Goal: Obtain resource: Obtain resource

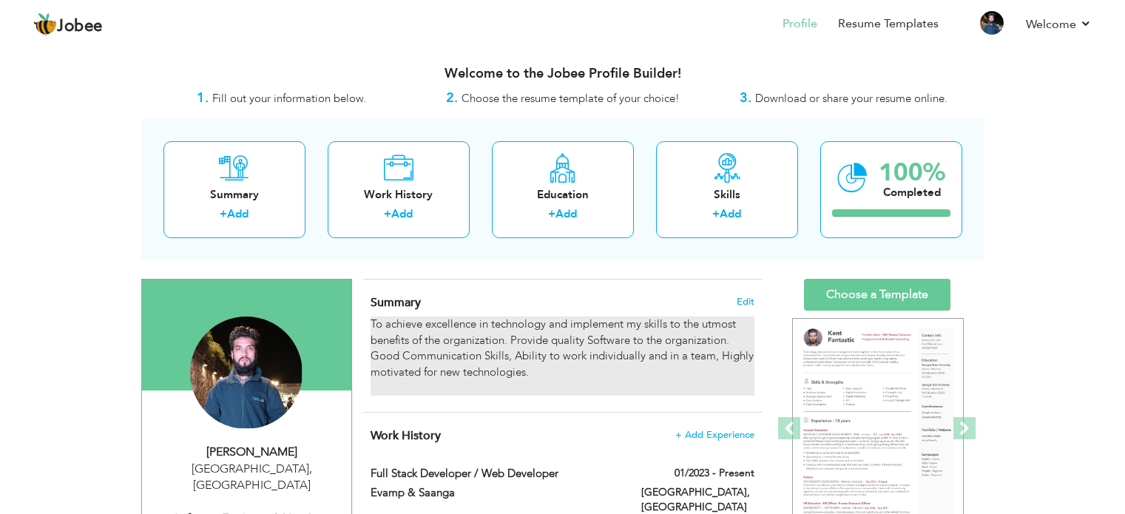
click at [582, 387] on div "To achieve excellence in technology and implement my skills to the utmost benef…" at bounding box center [562, 356] width 383 height 79
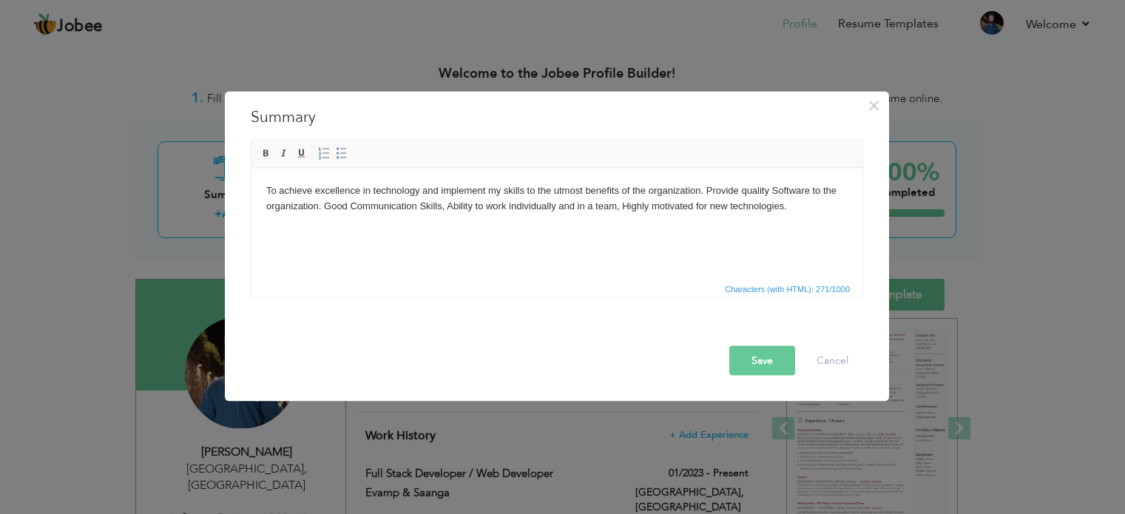
drag, startPoint x: 1135, startPoint y: 85, endPoint x: 1111, endPoint y: 142, distance: 62.0
click at [1111, 142] on div "× Summary To achieve excellence in technology and implement my skills to the ut…" at bounding box center [562, 257] width 1125 height 514
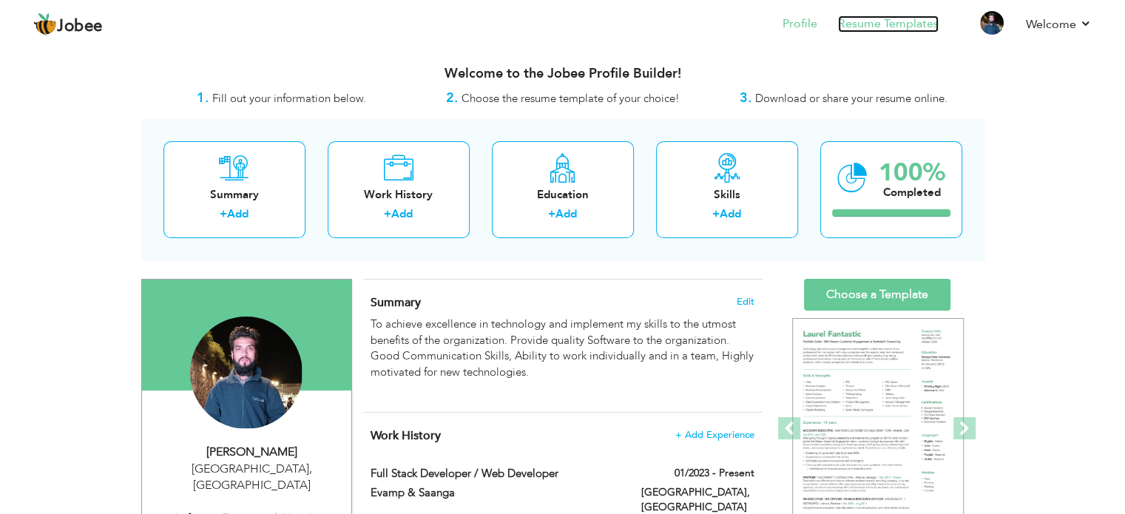
click at [879, 20] on link "Resume Templates" at bounding box center [888, 24] width 101 height 17
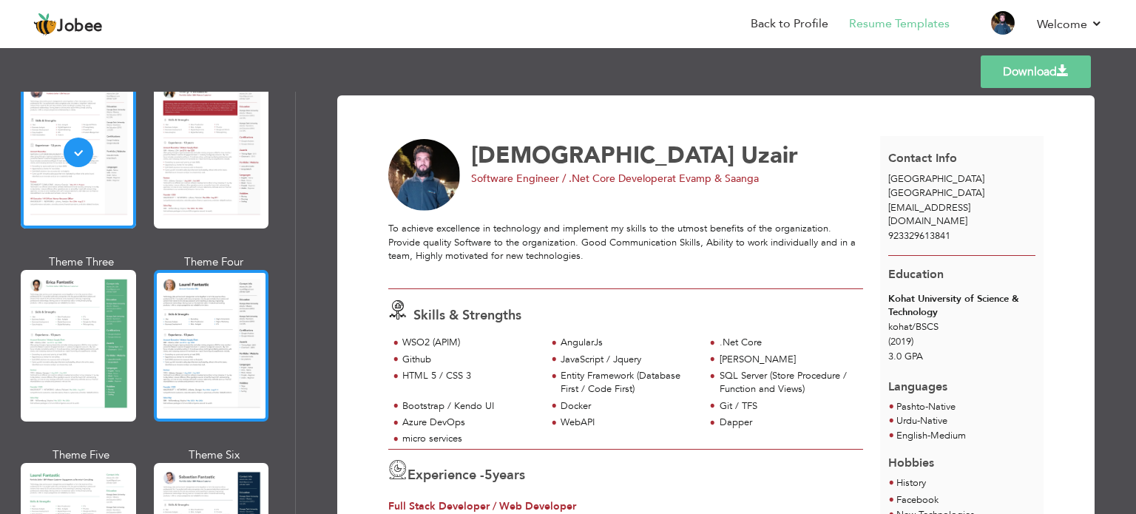
scroll to position [136, 0]
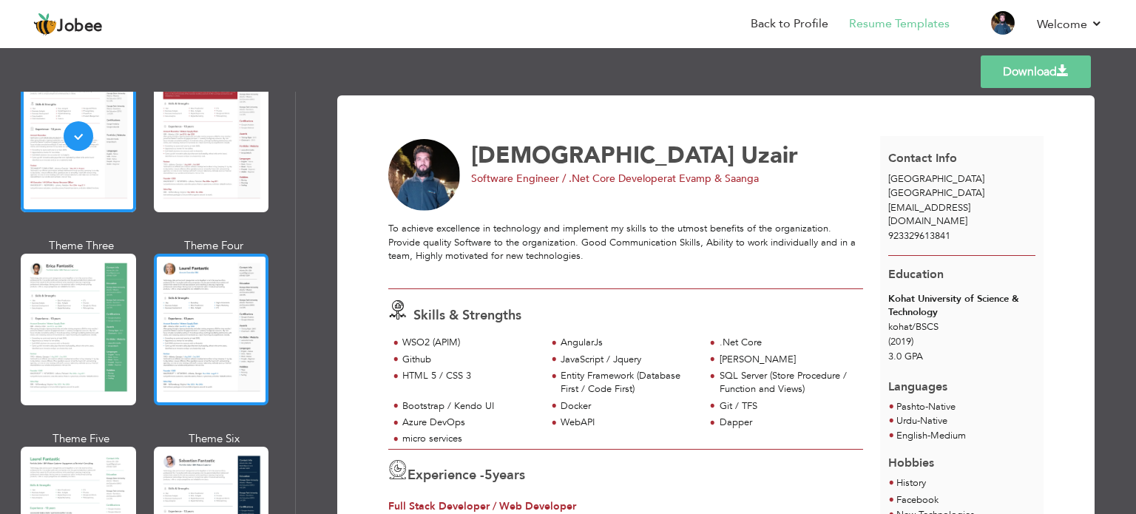
click at [215, 330] on div at bounding box center [211, 330] width 115 height 152
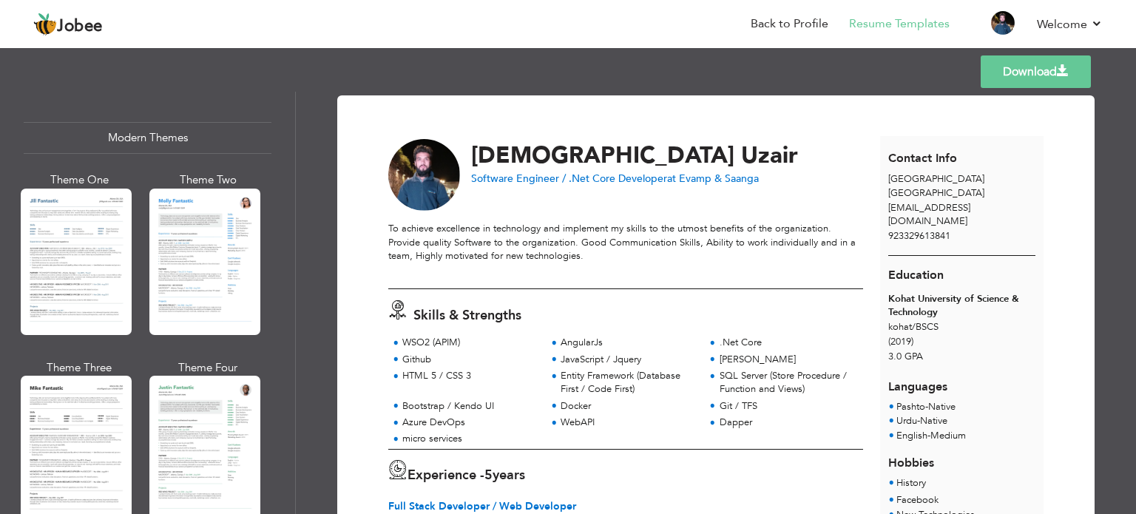
scroll to position [652, 0]
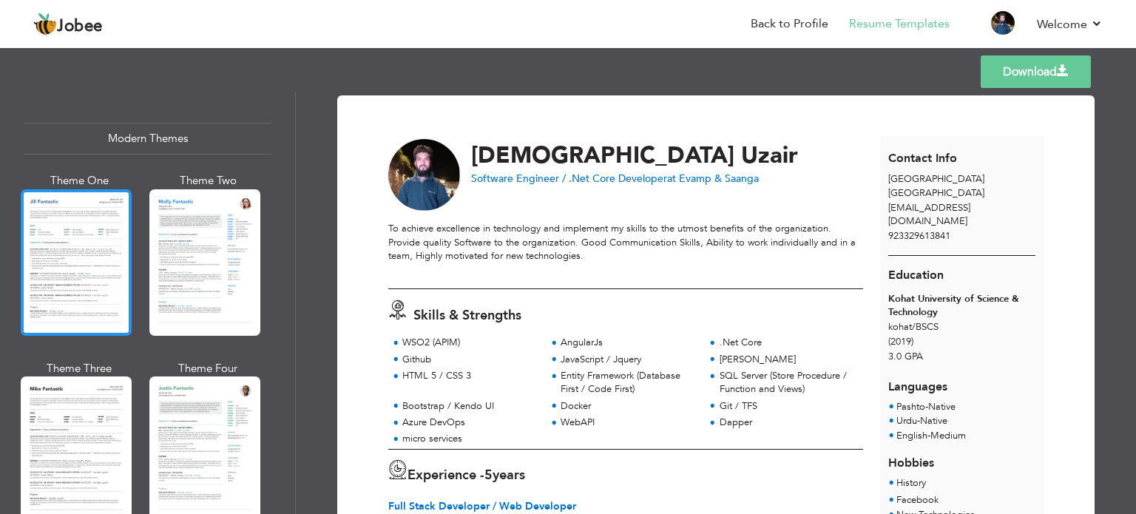
click at [48, 257] on div at bounding box center [76, 262] width 111 height 146
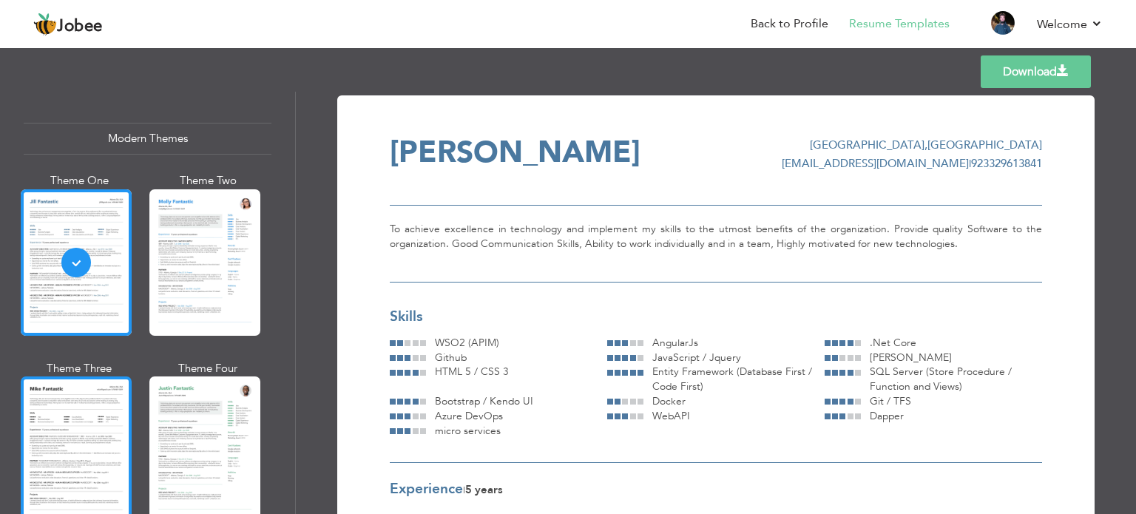
click at [52, 422] on div at bounding box center [76, 449] width 111 height 146
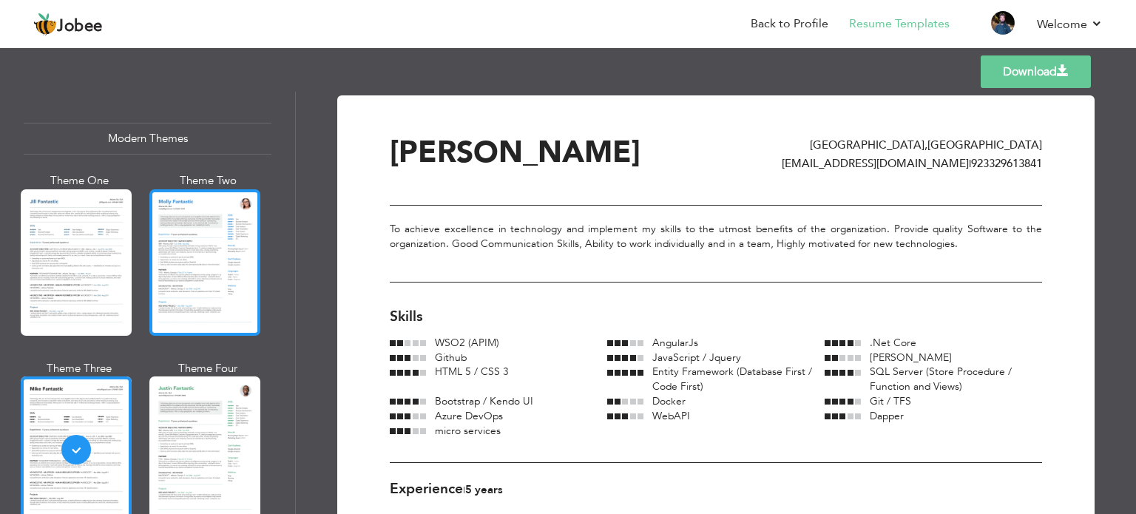
click at [222, 271] on div at bounding box center [204, 262] width 111 height 146
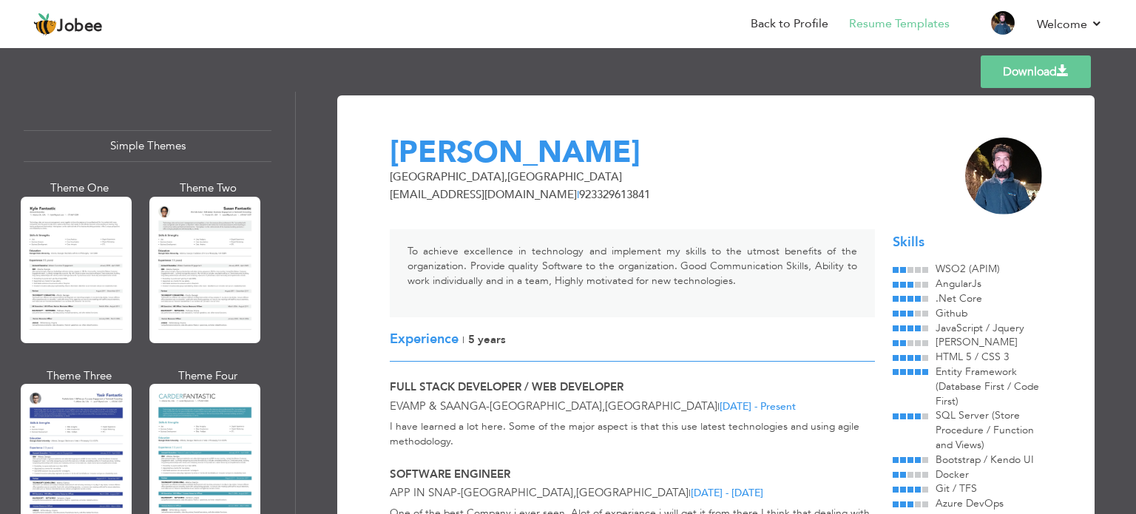
scroll to position [2567, 0]
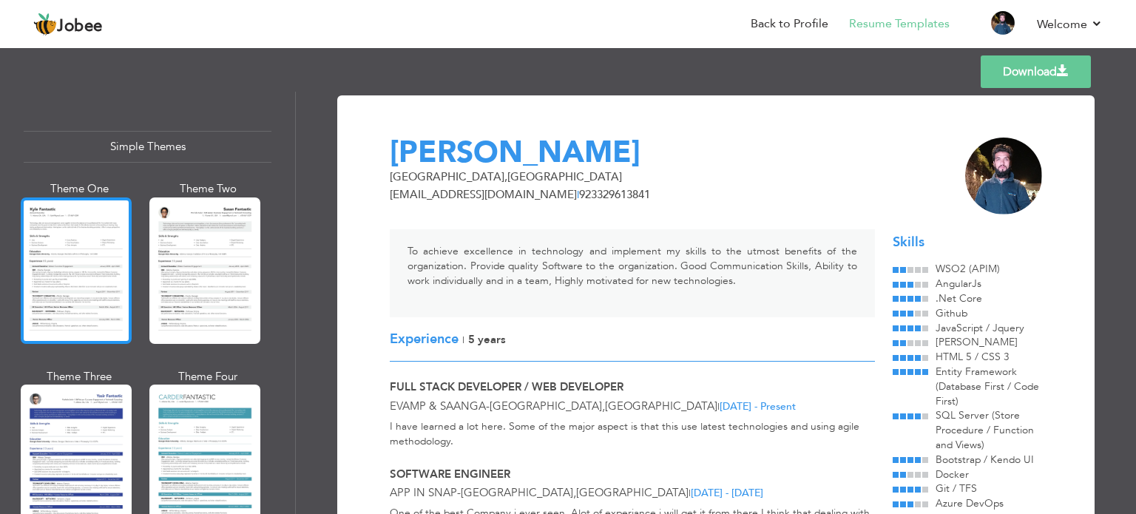
click at [65, 274] on div at bounding box center [76, 270] width 111 height 146
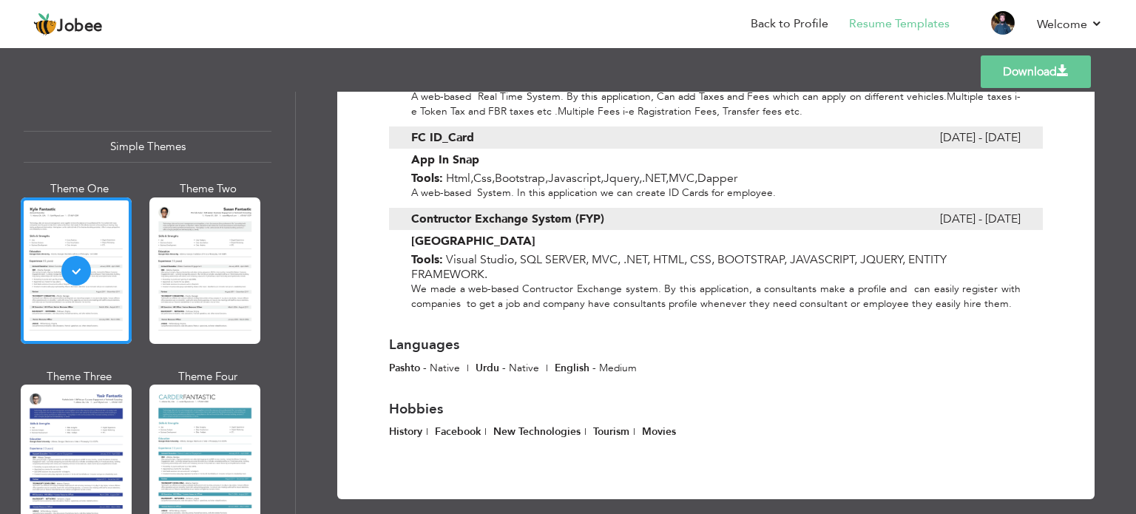
scroll to position [1314, 0]
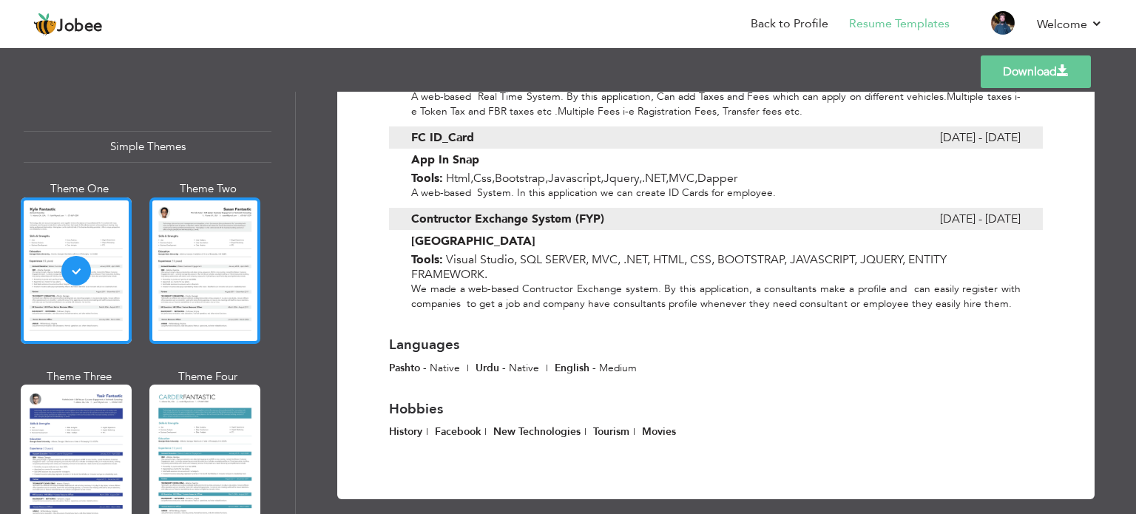
click at [222, 248] on div at bounding box center [204, 270] width 111 height 146
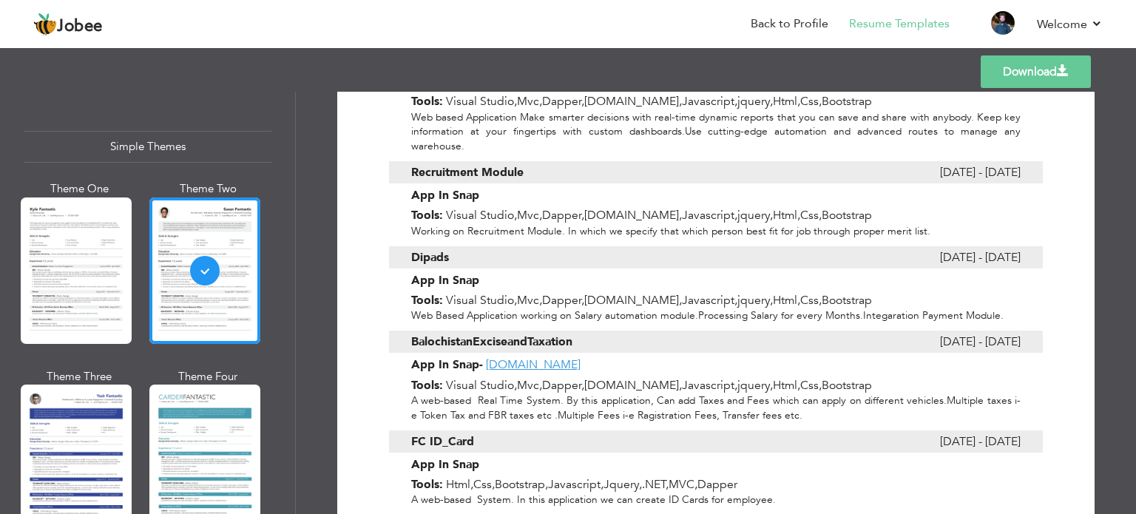
scroll to position [1072, 0]
click at [195, 436] on div at bounding box center [204, 458] width 111 height 146
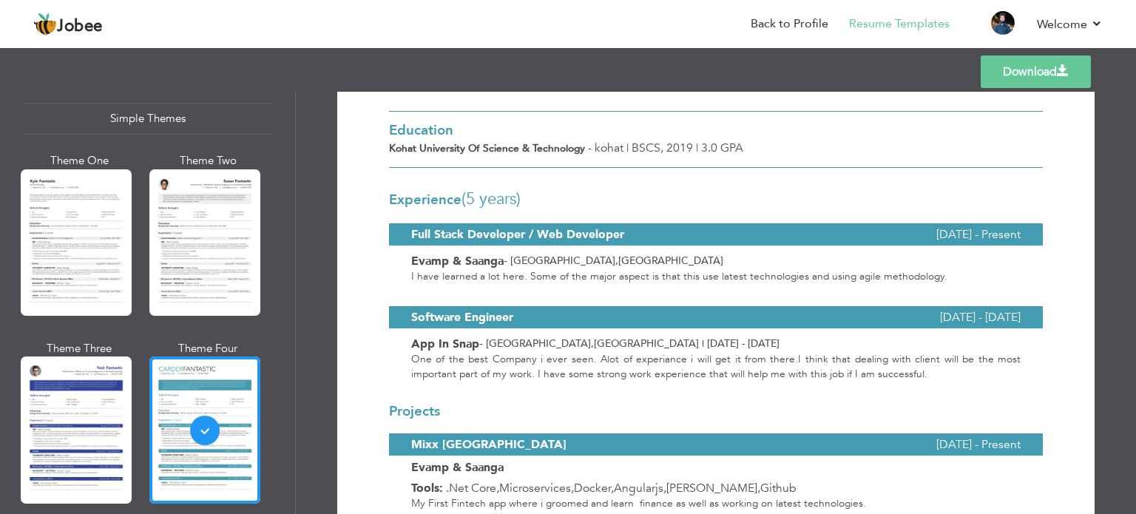
scroll to position [0, 0]
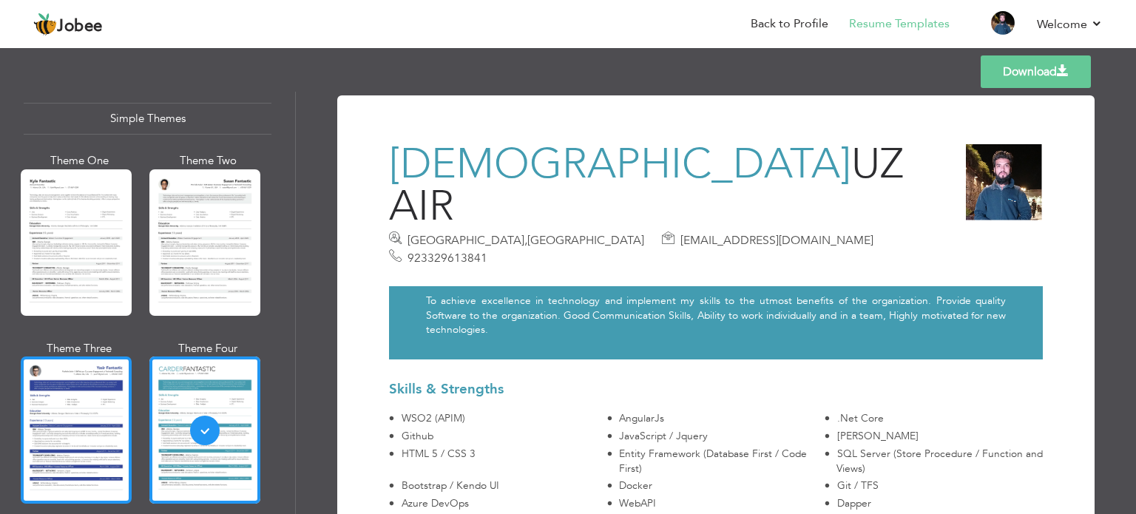
click at [92, 410] on div at bounding box center [76, 429] width 111 height 146
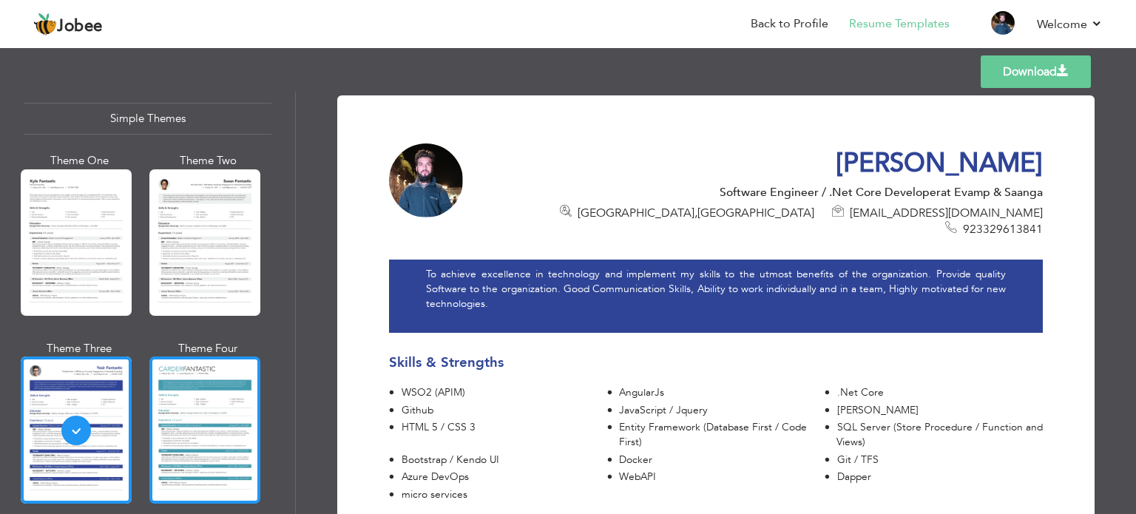
click at [225, 391] on div at bounding box center [204, 429] width 111 height 146
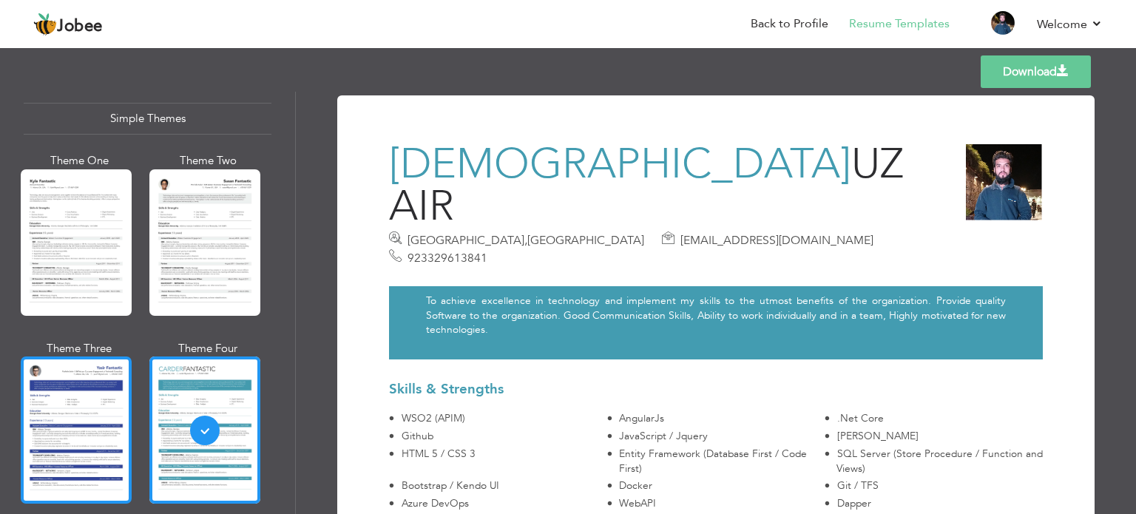
click at [100, 397] on div at bounding box center [76, 429] width 111 height 146
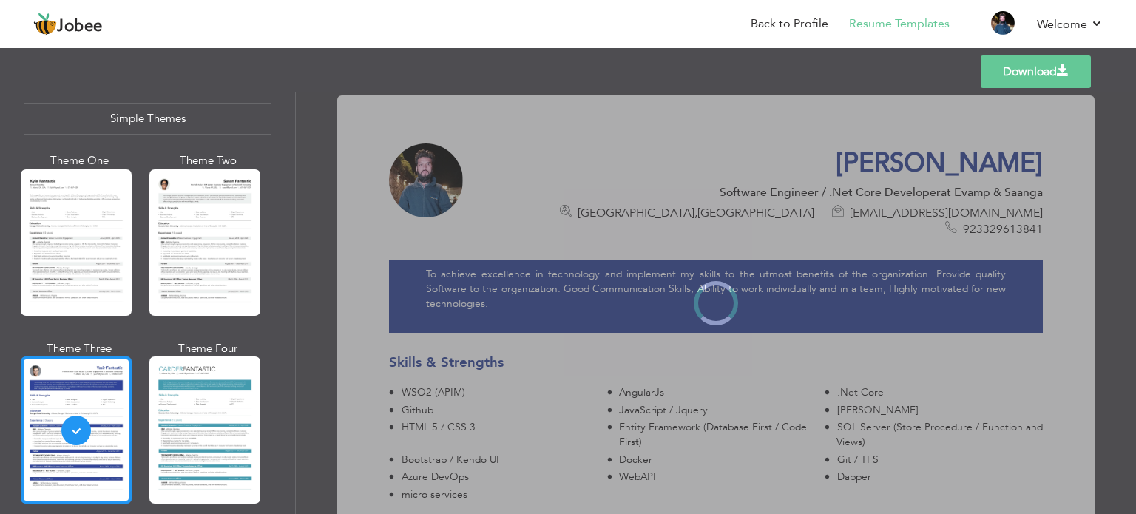
scroll to position [2592, 0]
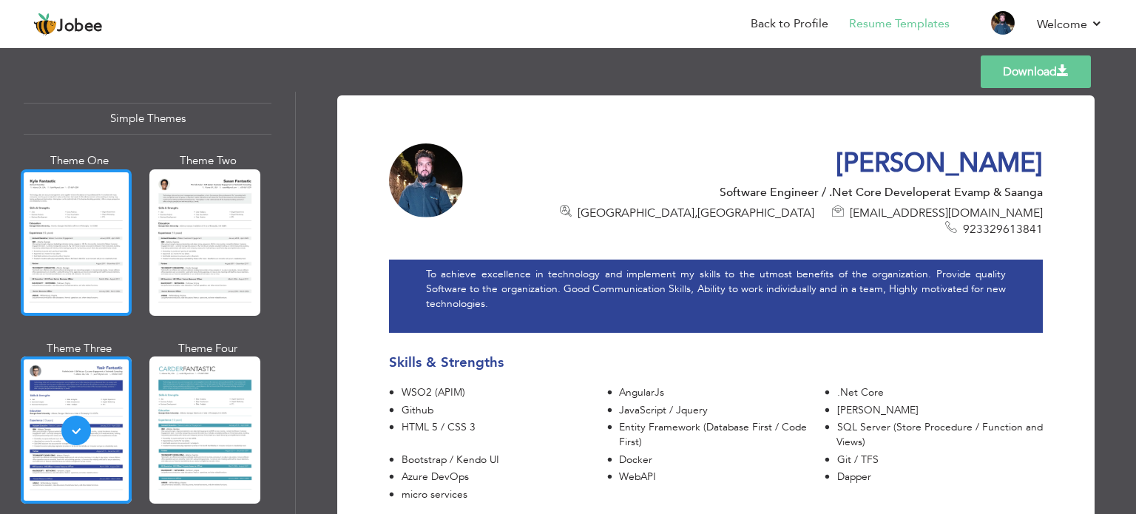
click at [98, 197] on div at bounding box center [76, 242] width 111 height 146
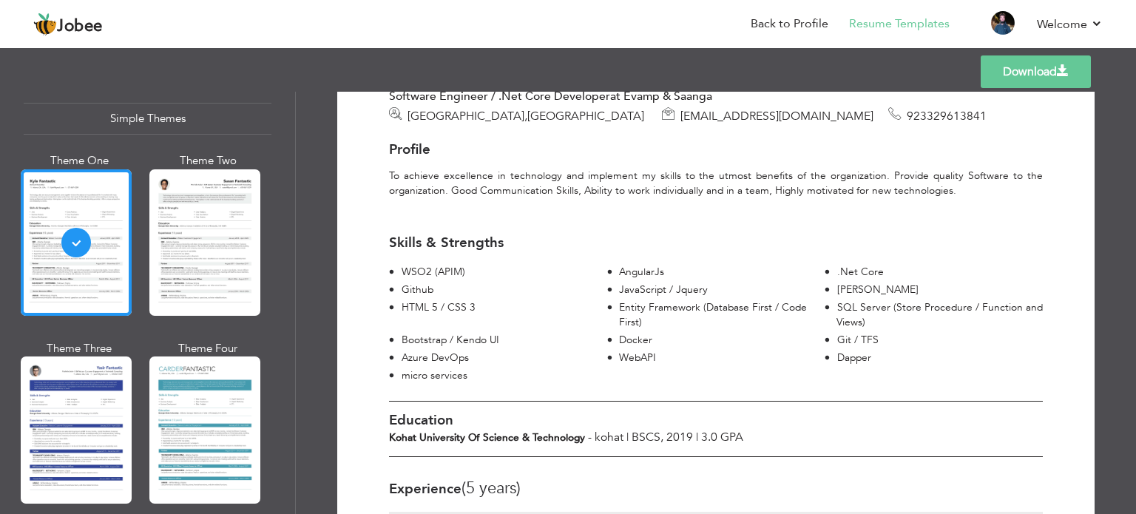
scroll to position [0, 0]
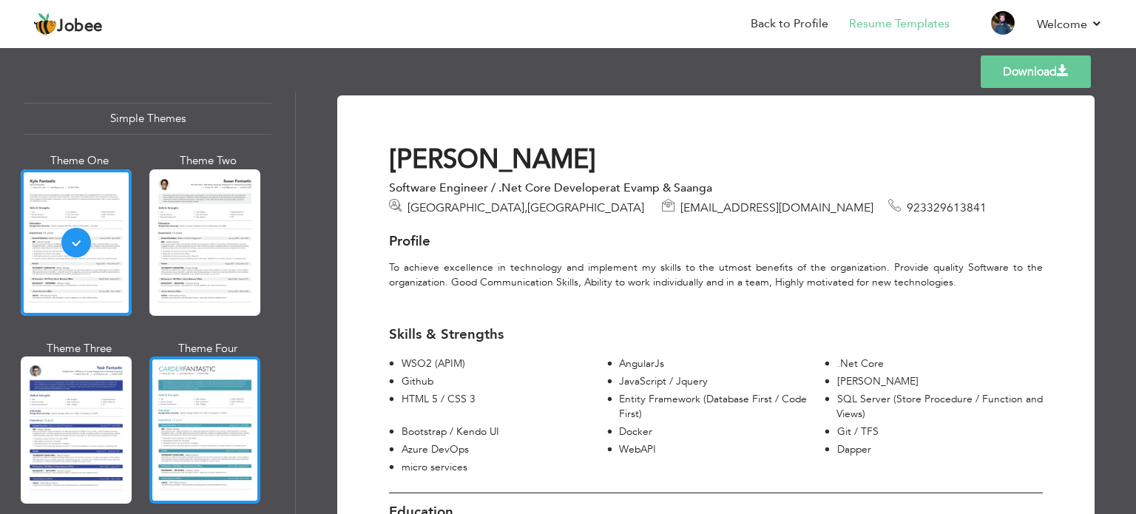
click at [216, 402] on div at bounding box center [204, 429] width 111 height 146
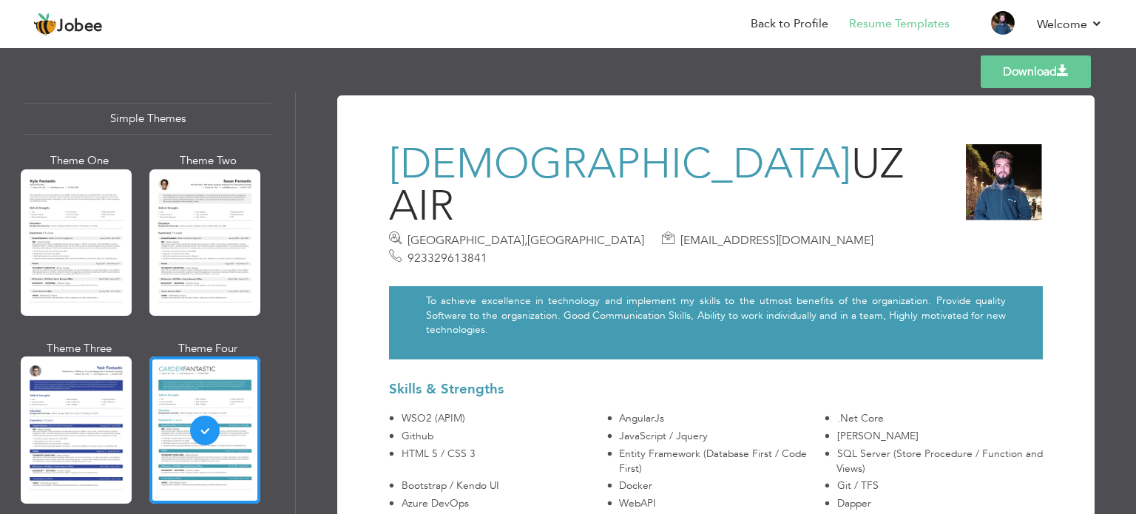
click at [1021, 84] on link "Download" at bounding box center [1036, 71] width 110 height 33
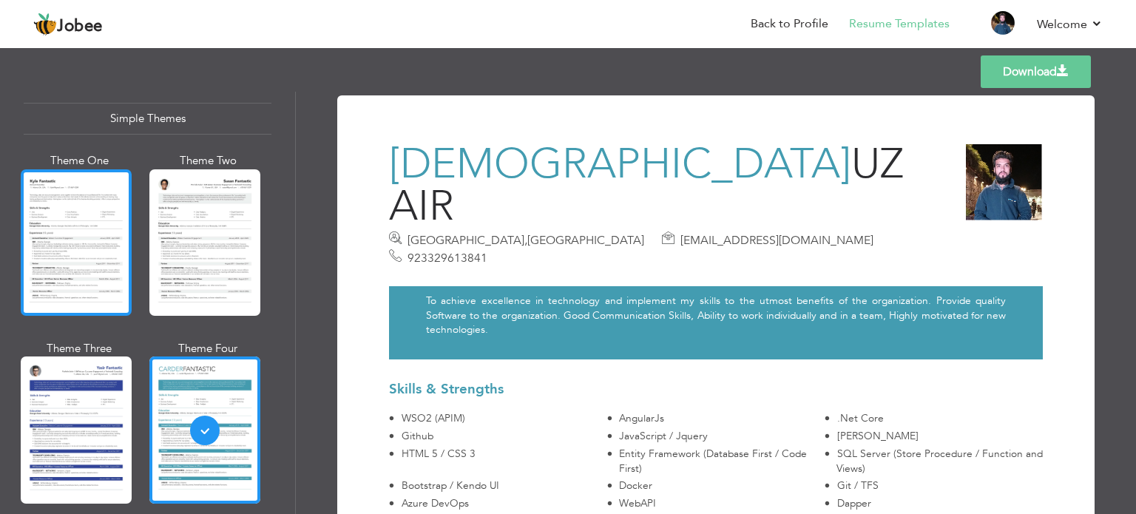
click at [54, 212] on div at bounding box center [76, 242] width 111 height 146
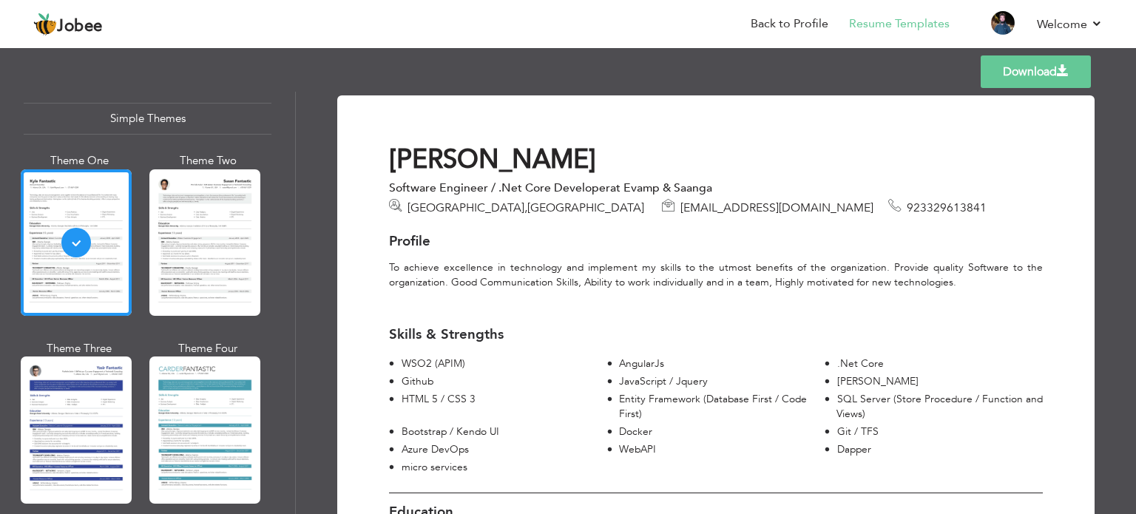
click at [1003, 71] on link "Download" at bounding box center [1036, 71] width 110 height 33
